Goal: Task Accomplishment & Management: Manage account settings

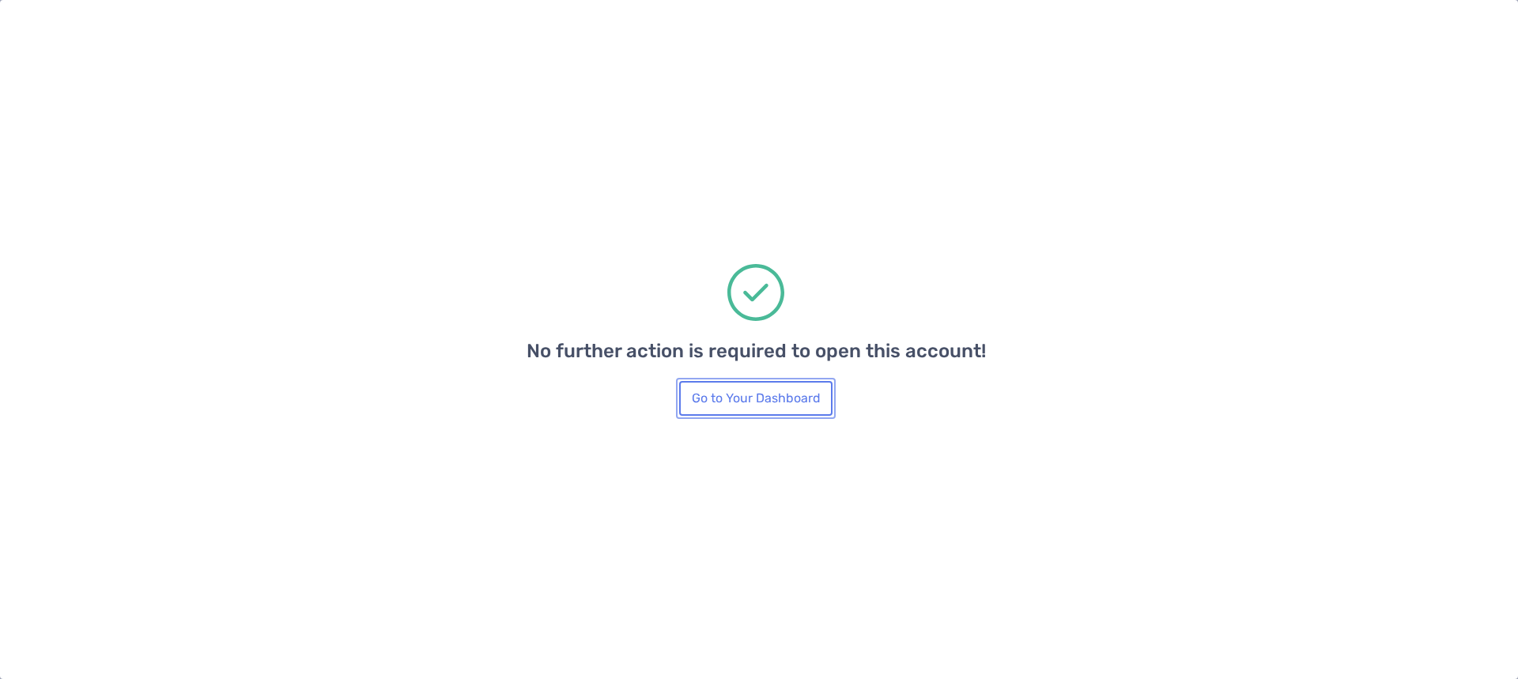
click at [772, 405] on button "Go to Your Dashboard" at bounding box center [755, 398] width 153 height 35
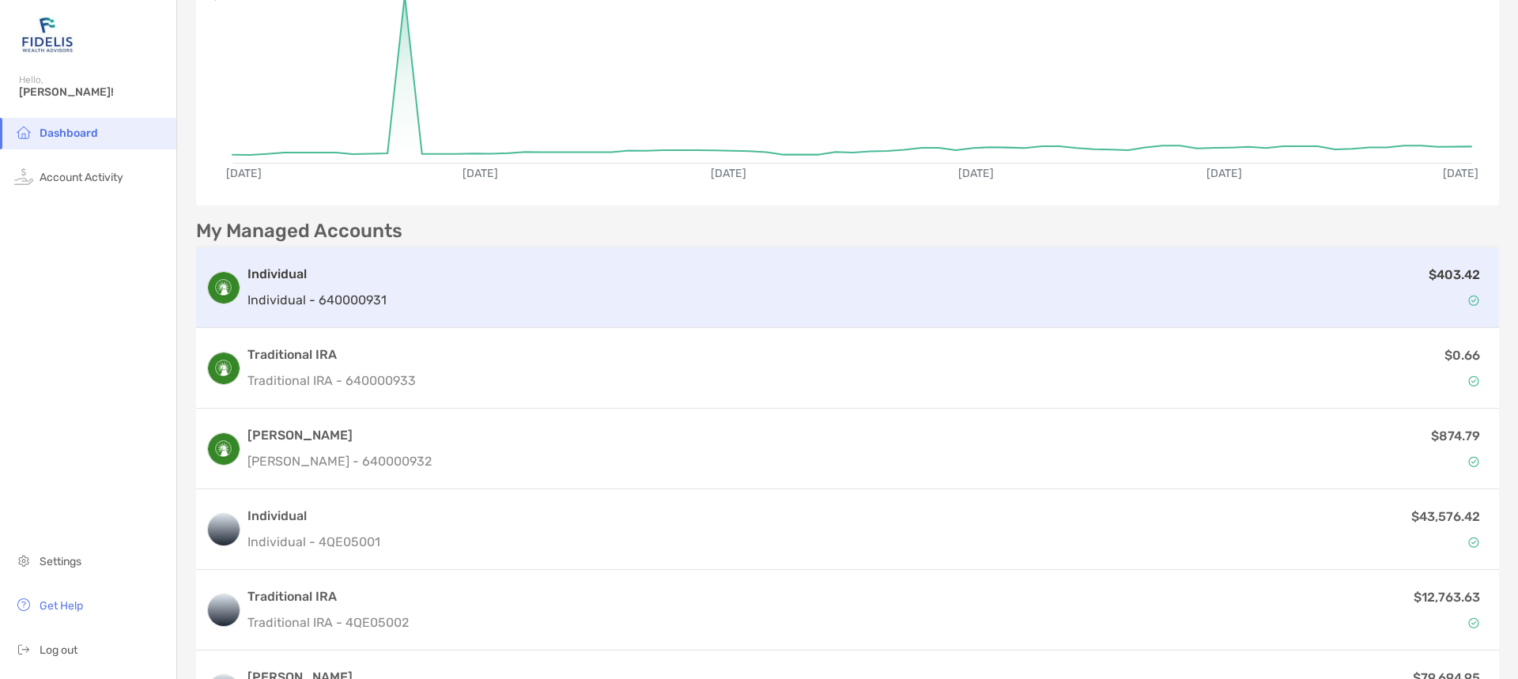
scroll to position [205, 0]
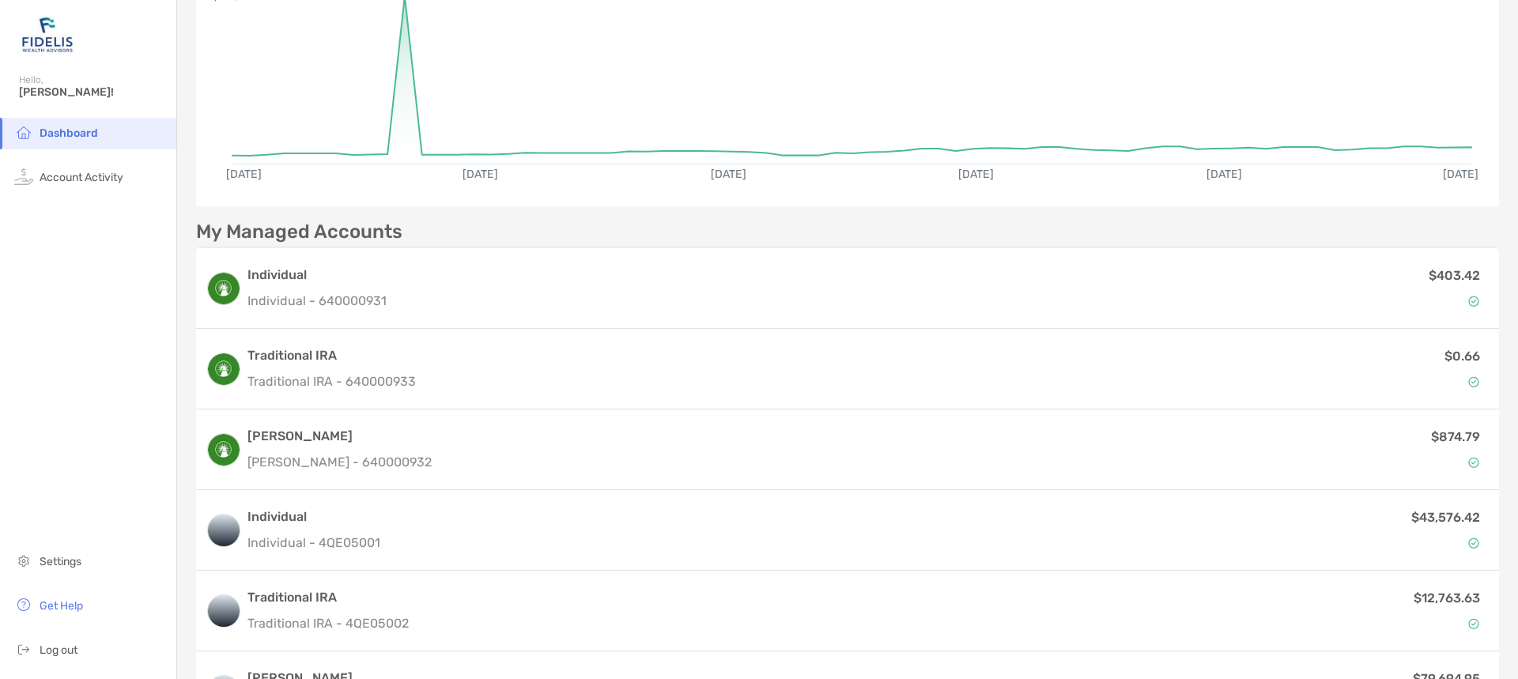
drag, startPoint x: 474, startPoint y: 283, endPoint x: 331, endPoint y: 229, distance: 152.9
click at [331, 229] on p "My Managed Accounts" at bounding box center [299, 232] width 206 height 20
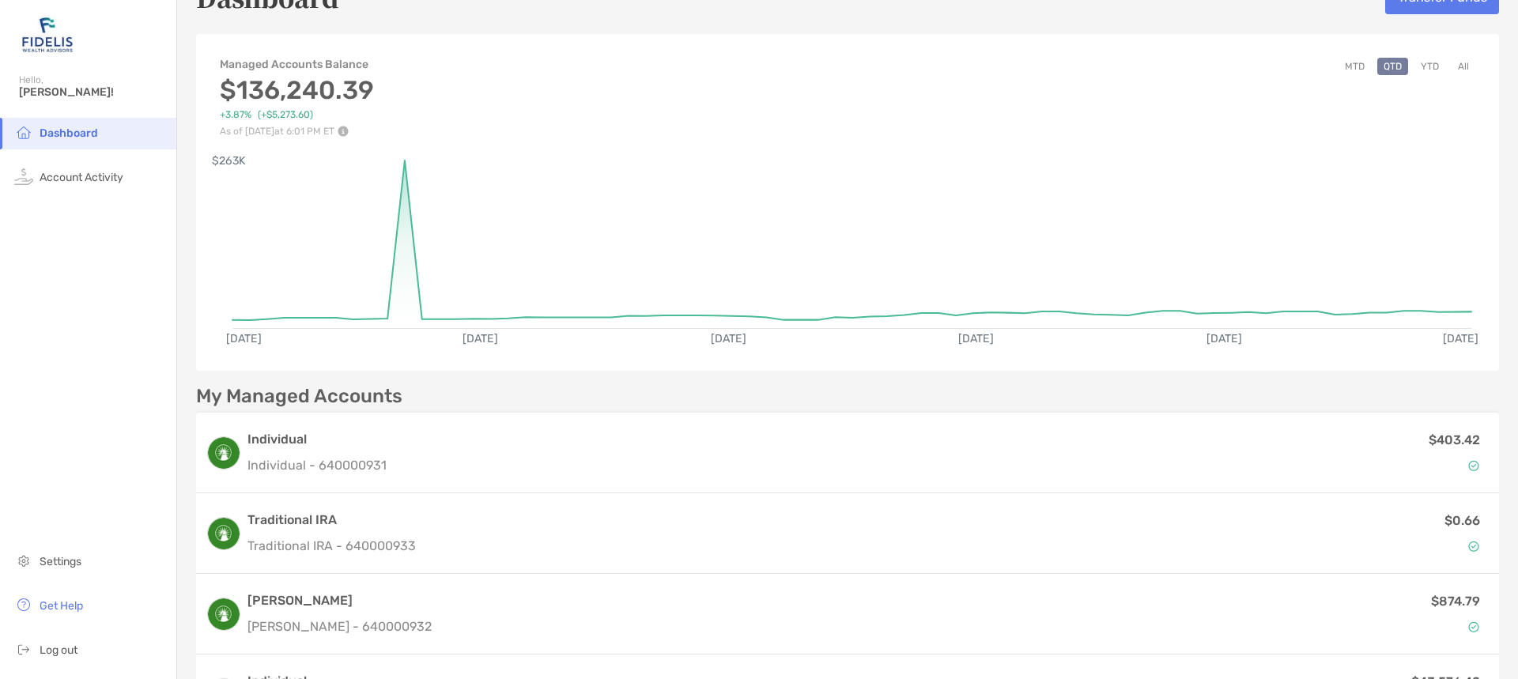
scroll to position [0, 0]
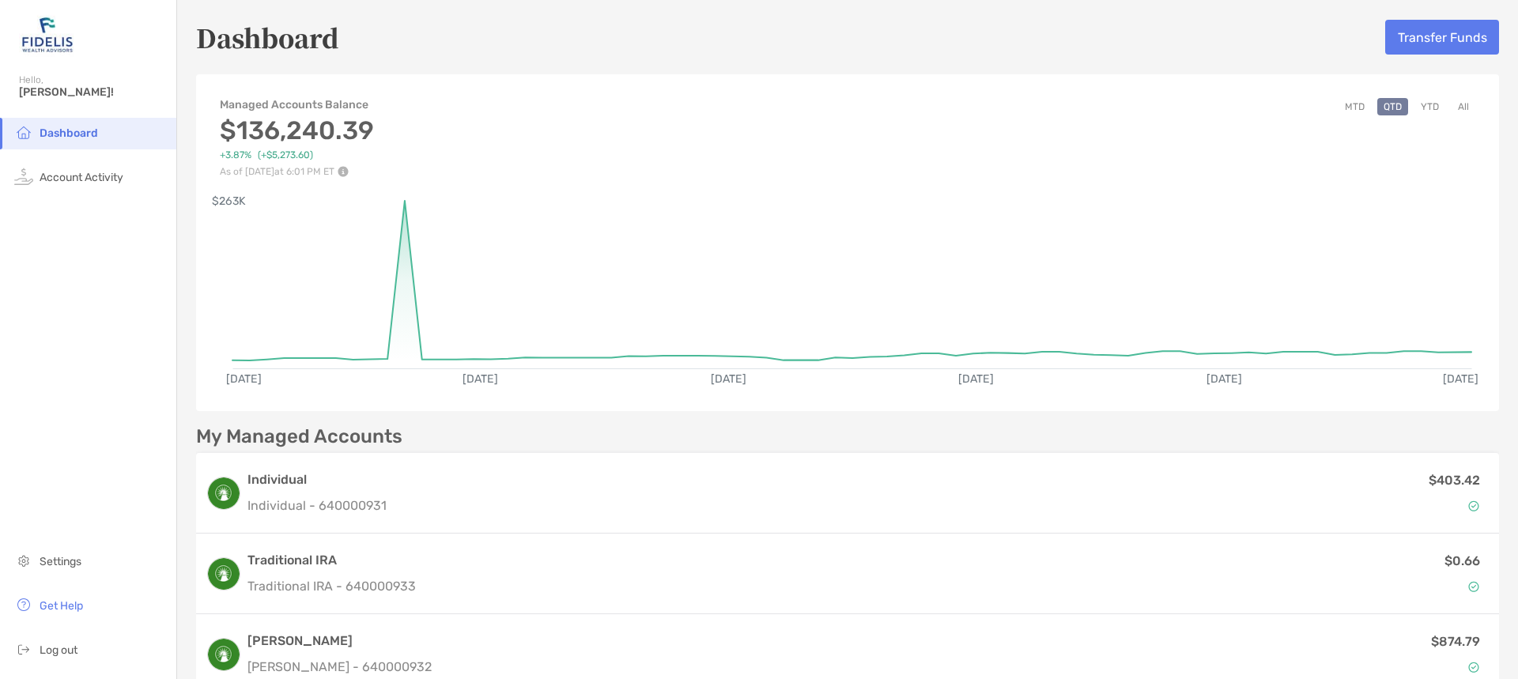
click at [1453, 110] on button "All" at bounding box center [1464, 106] width 24 height 17
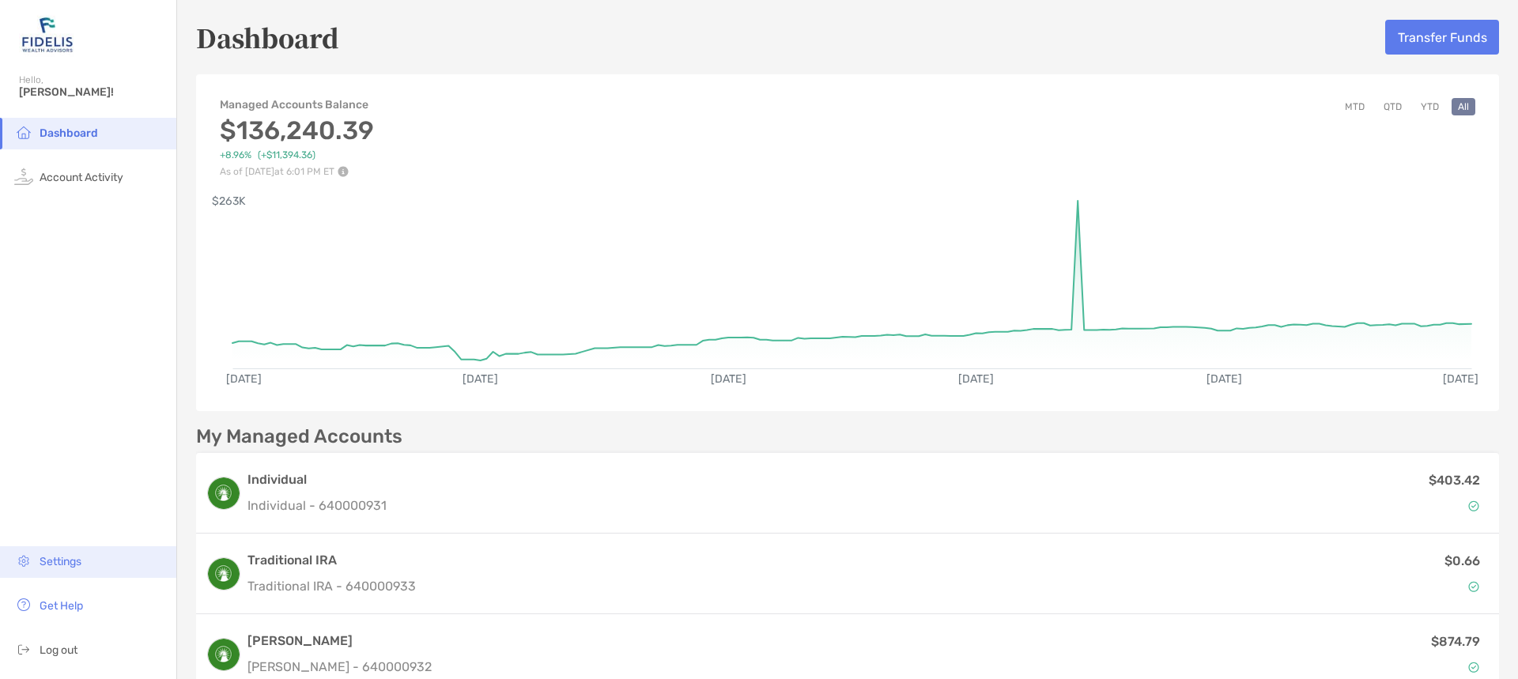
click at [55, 560] on span "Settings" at bounding box center [61, 561] width 42 height 13
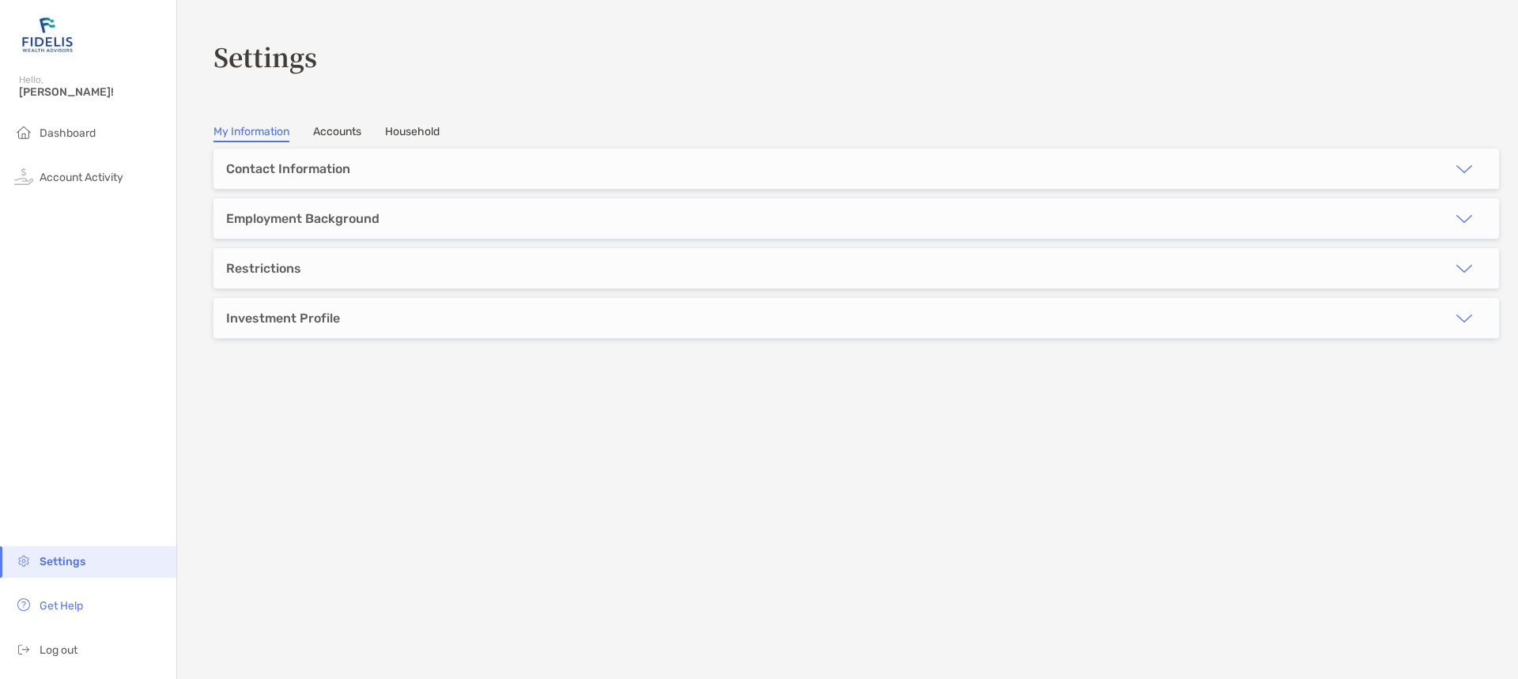
click at [345, 129] on link "Accounts" at bounding box center [337, 133] width 48 height 17
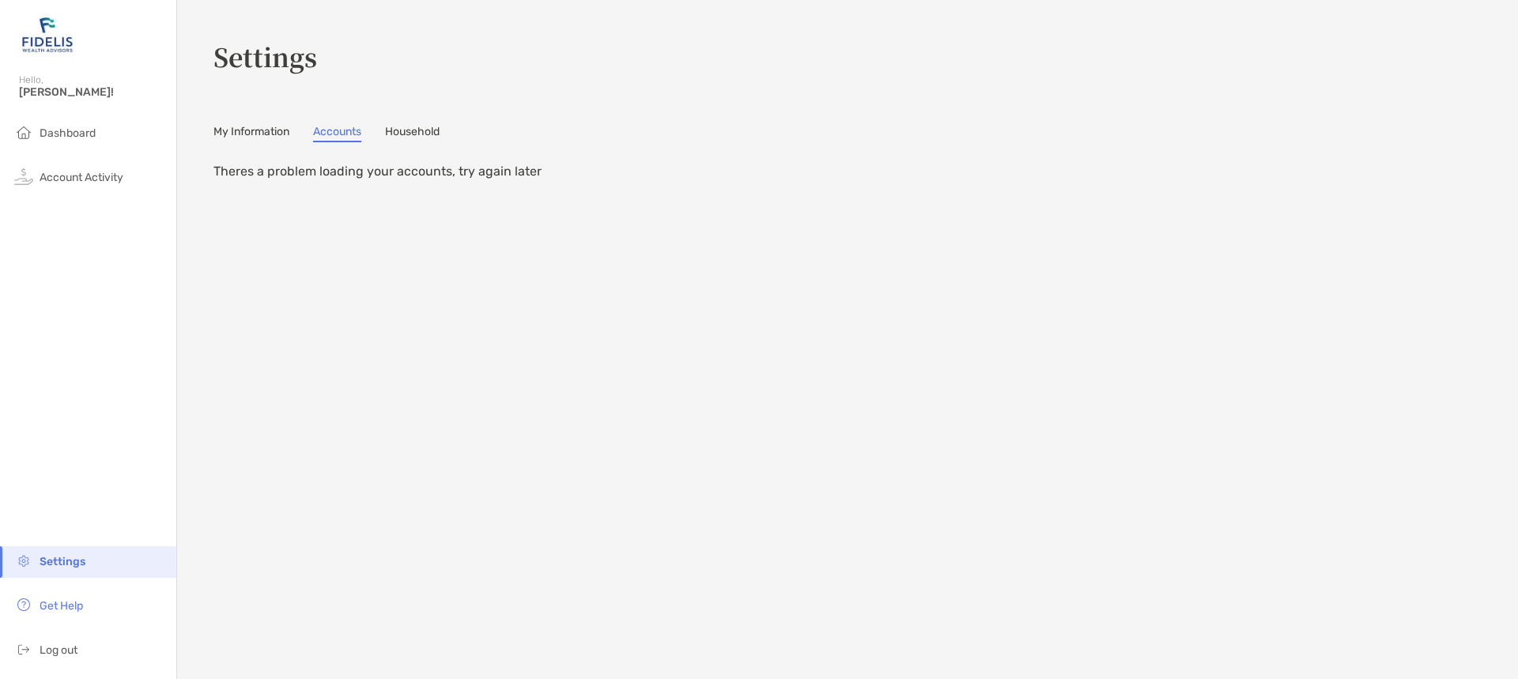
click at [419, 134] on link "Household" at bounding box center [412, 133] width 55 height 17
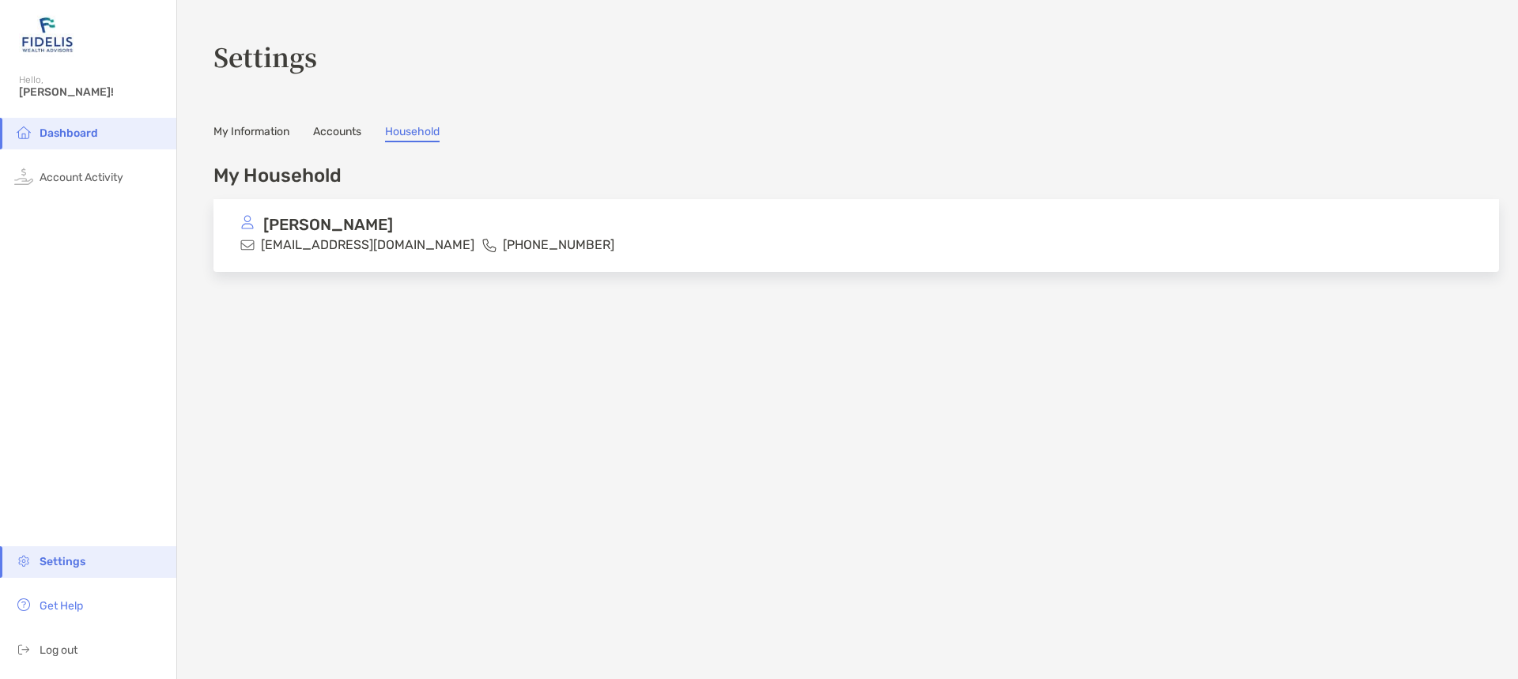
click at [266, 131] on link "My Information" at bounding box center [251, 133] width 76 height 17
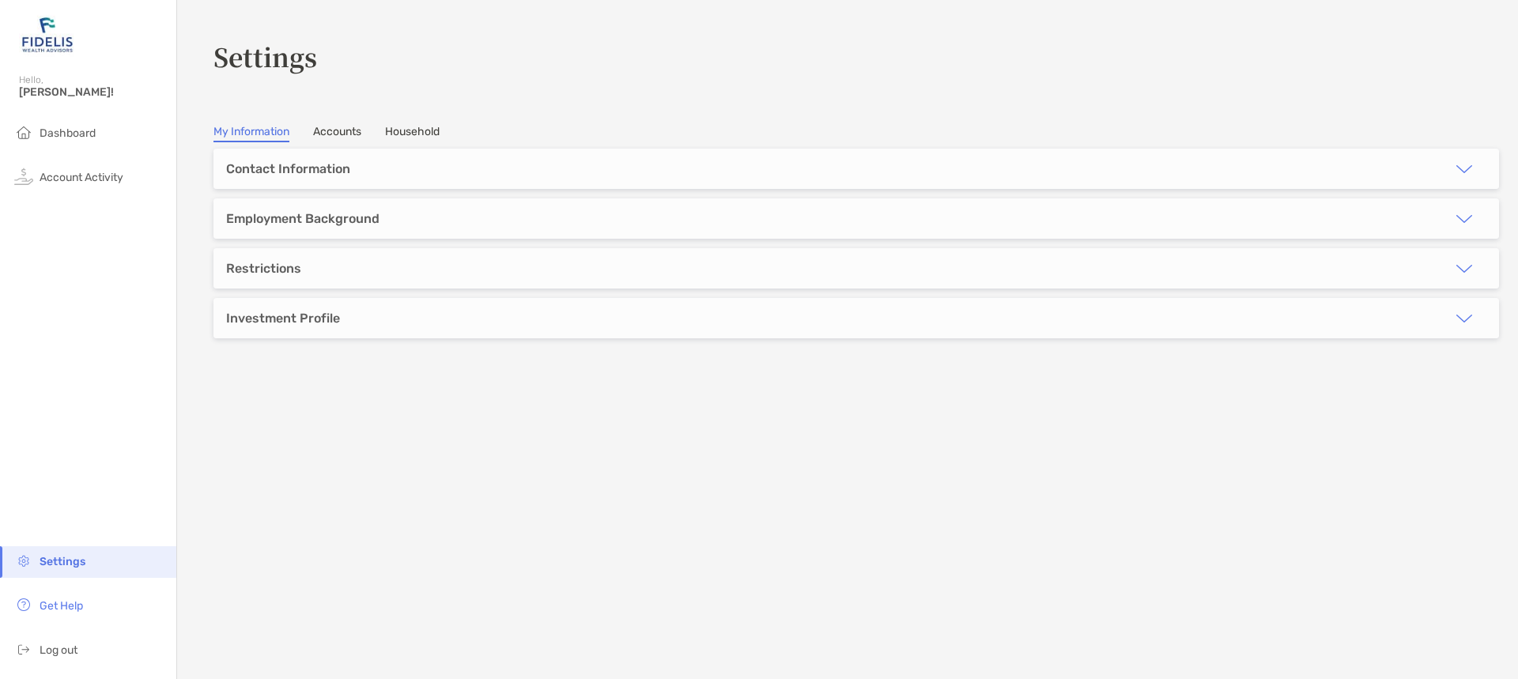
click at [281, 319] on div "Investment Profile" at bounding box center [283, 318] width 114 height 15
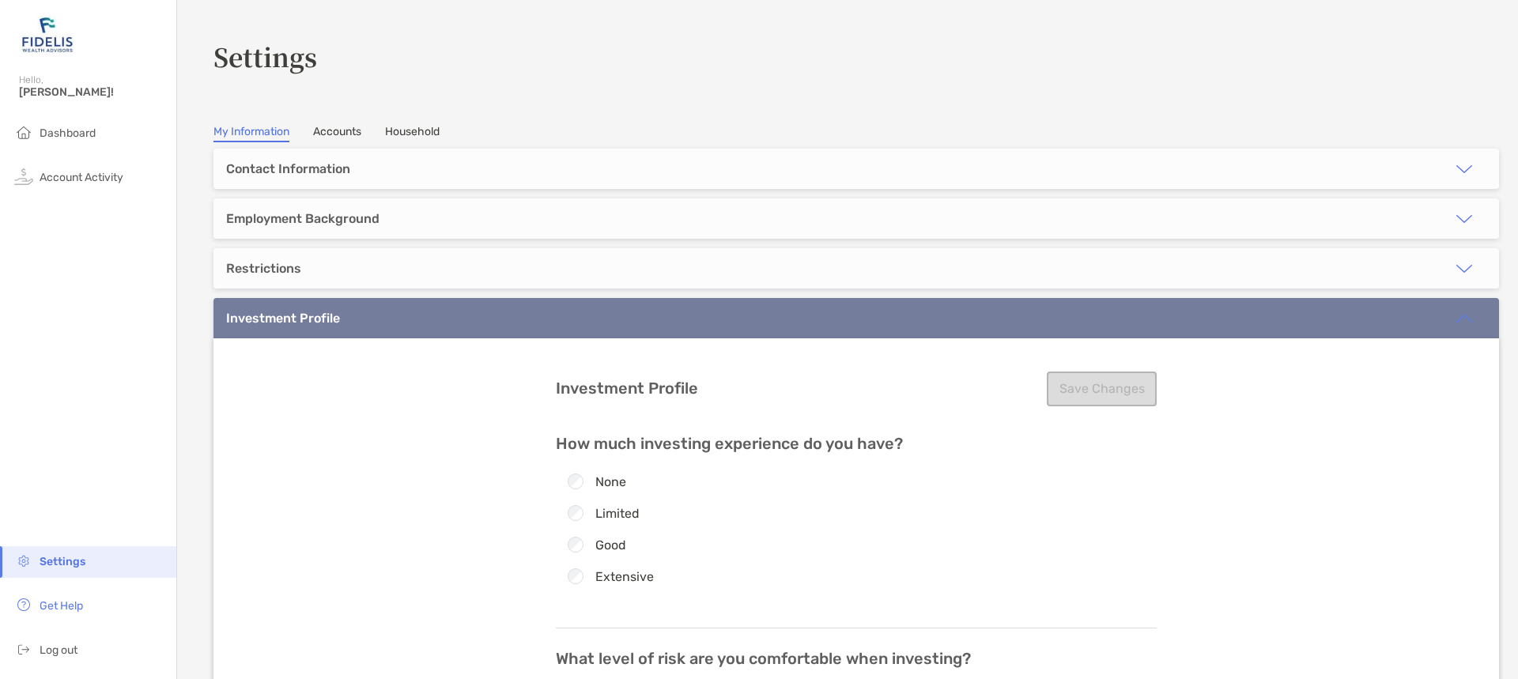
click at [291, 222] on div "Employment Background" at bounding box center [302, 218] width 153 height 15
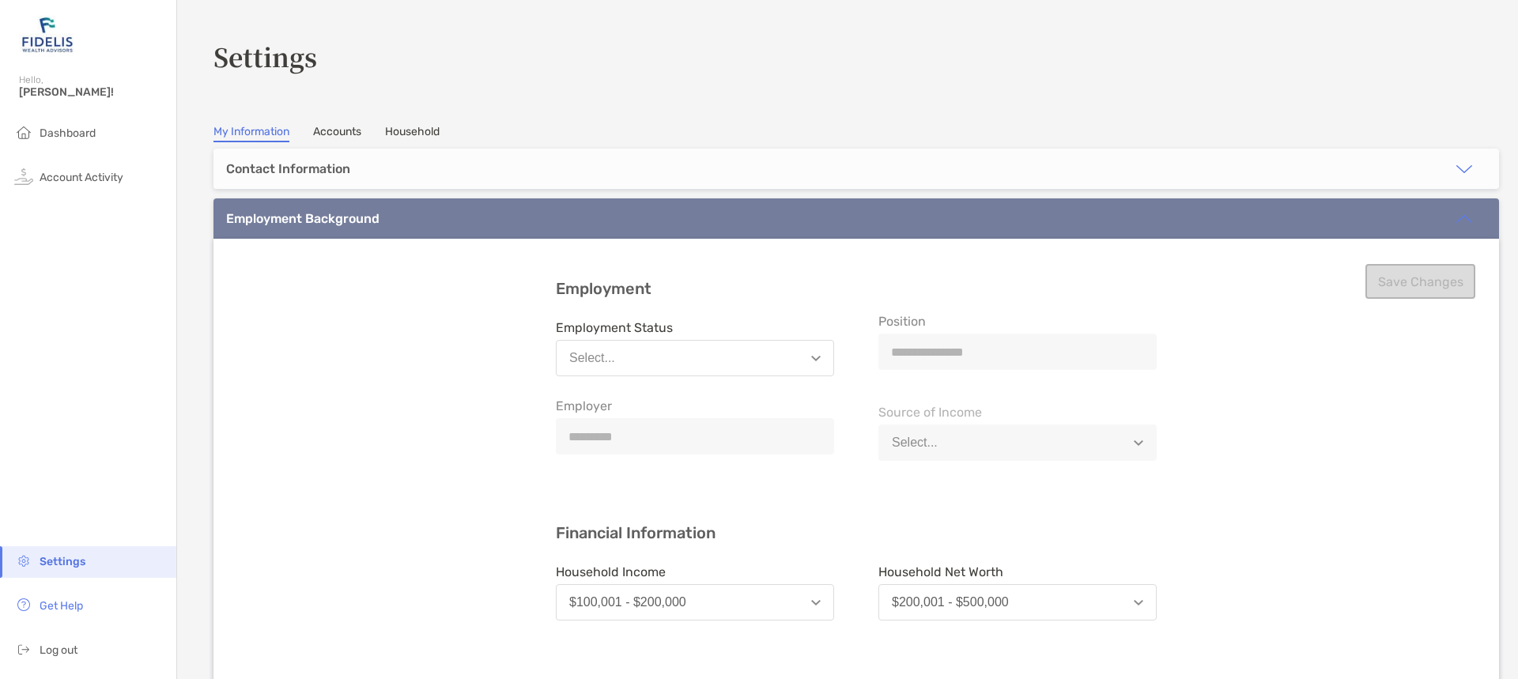
click at [300, 176] on div "Contact Information" at bounding box center [288, 168] width 124 height 15
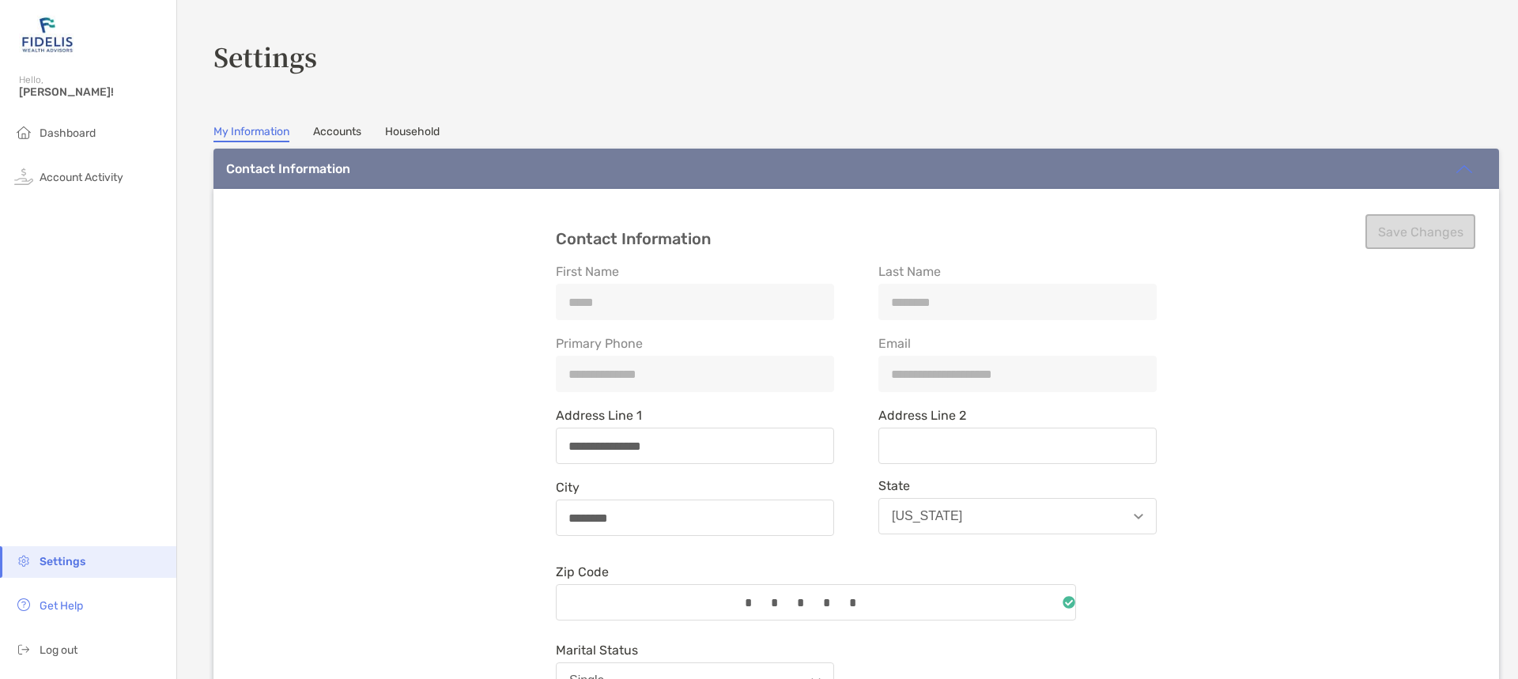
click at [416, 134] on link "Household" at bounding box center [412, 133] width 55 height 17
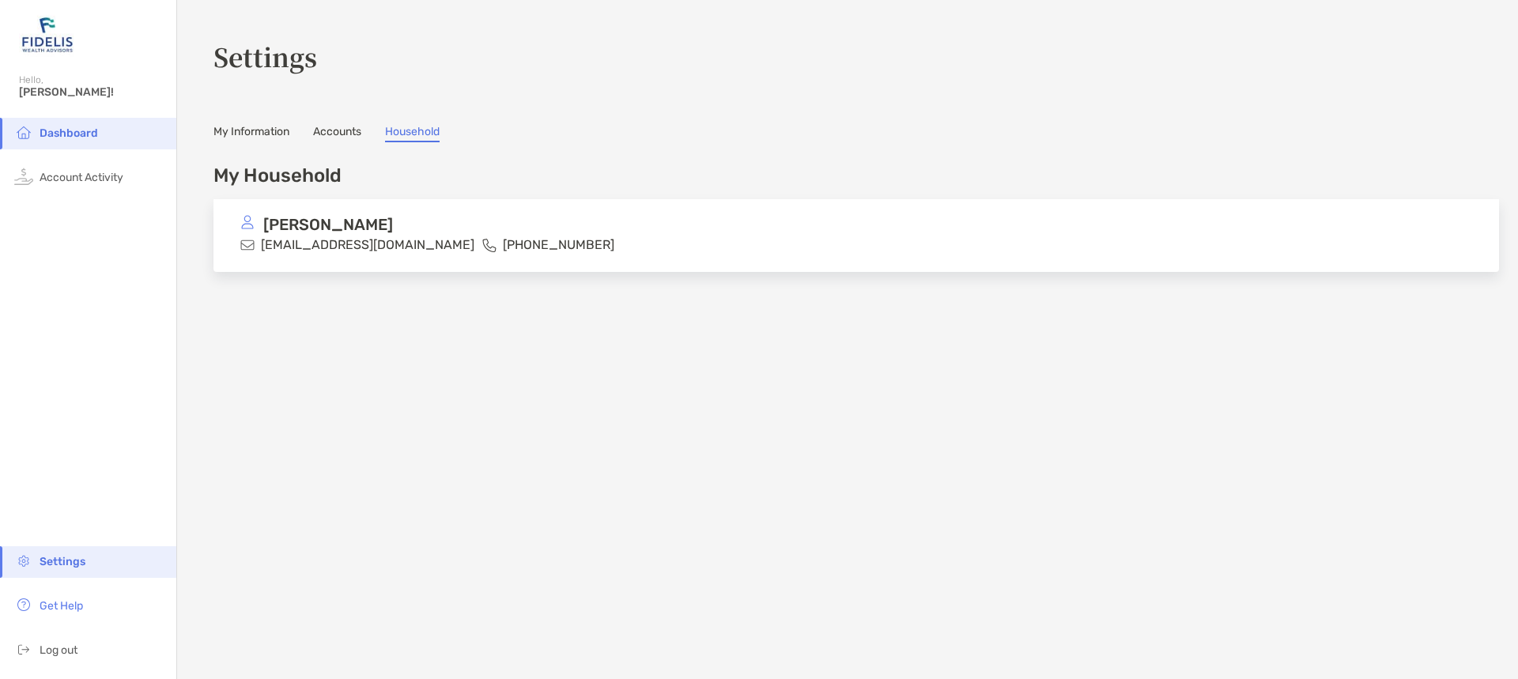
click at [349, 131] on link "Accounts" at bounding box center [337, 133] width 48 height 17
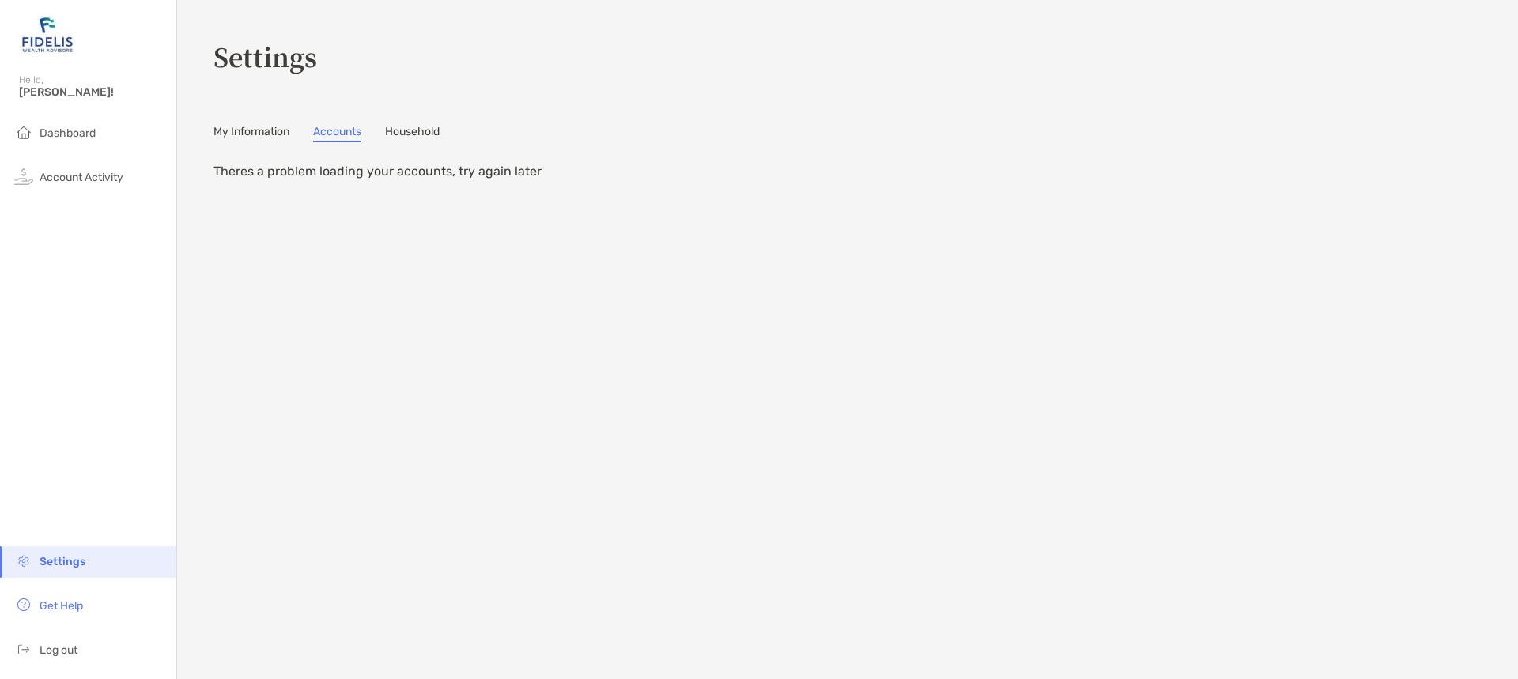
click at [255, 134] on link "My Information" at bounding box center [251, 133] width 76 height 17
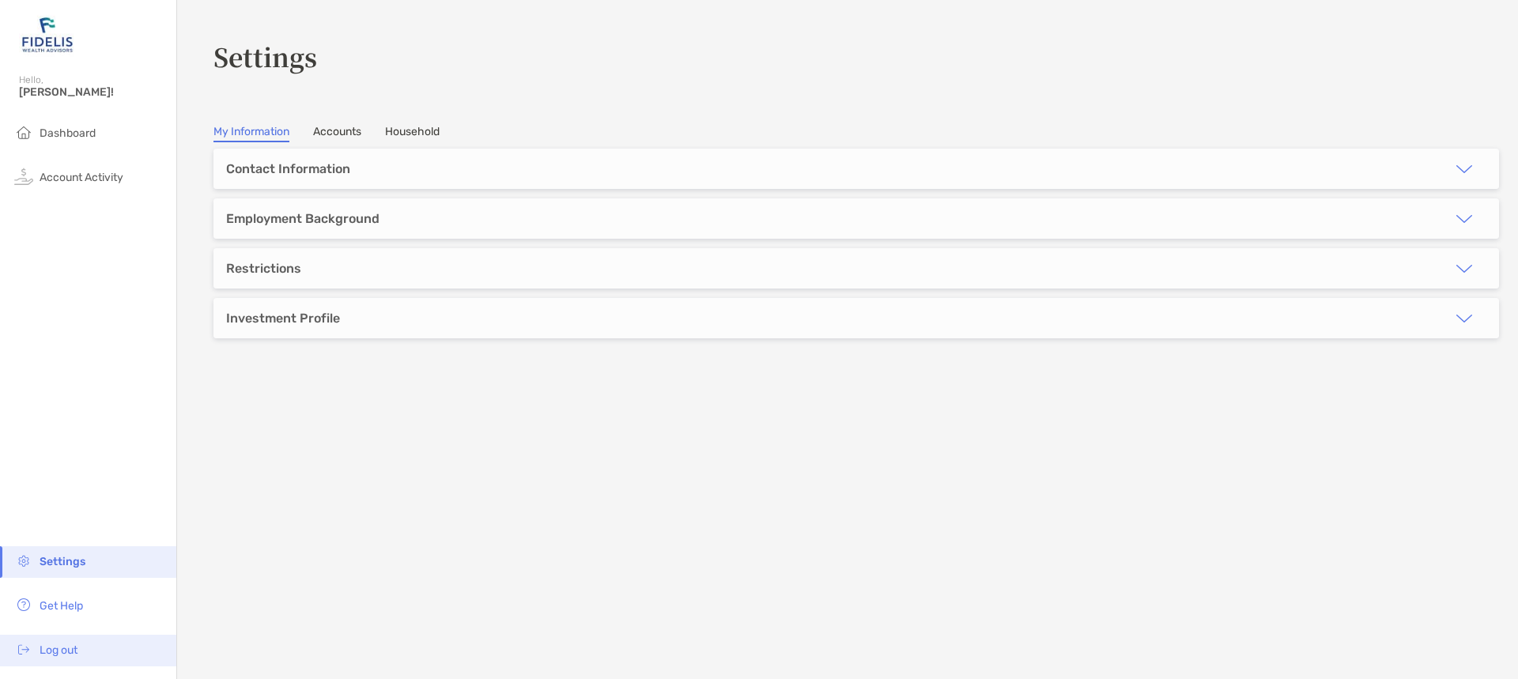
click at [76, 654] on span "Log out" at bounding box center [59, 650] width 38 height 13
